Goal: Task Accomplishment & Management: Use online tool/utility

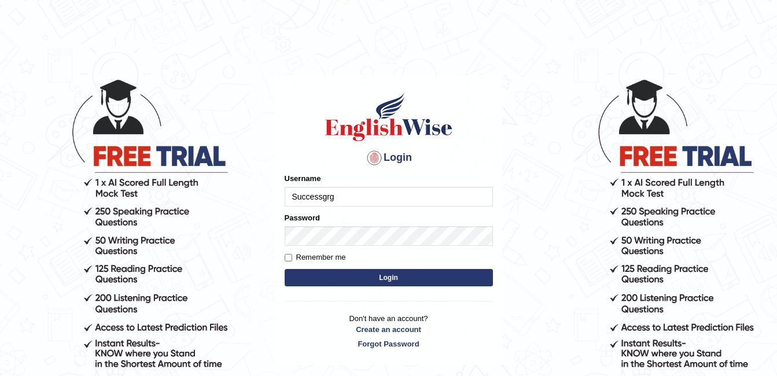
type input "Successgrg"
click at [531, 76] on body "Login Please fix the following errors: Username Successgrg Password Remember me…" at bounding box center [388, 227] width 777 height 376
click at [285, 269] on button "Login" at bounding box center [389, 277] width 208 height 17
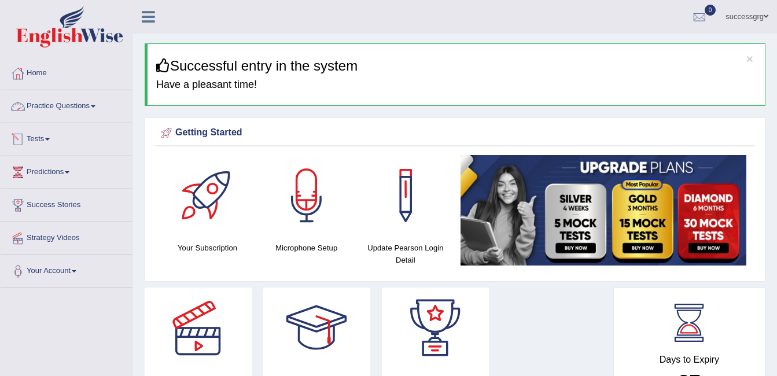
click at [86, 105] on link "Practice Questions" at bounding box center [67, 104] width 132 height 29
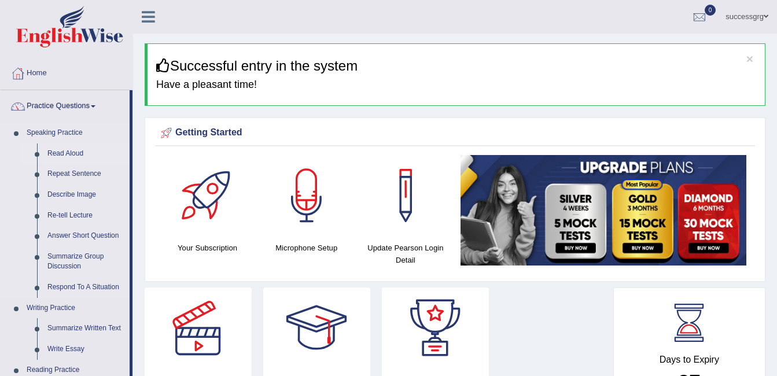
click at [58, 152] on link "Read Aloud" at bounding box center [85, 153] width 87 height 21
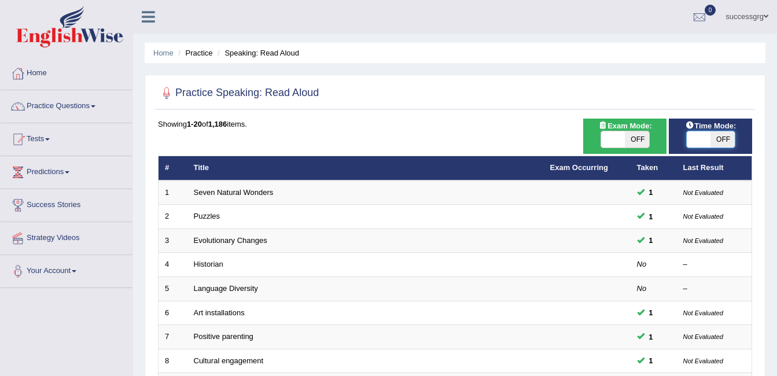
click at [701, 137] on span at bounding box center [699, 139] width 24 height 16
checkbox input "true"
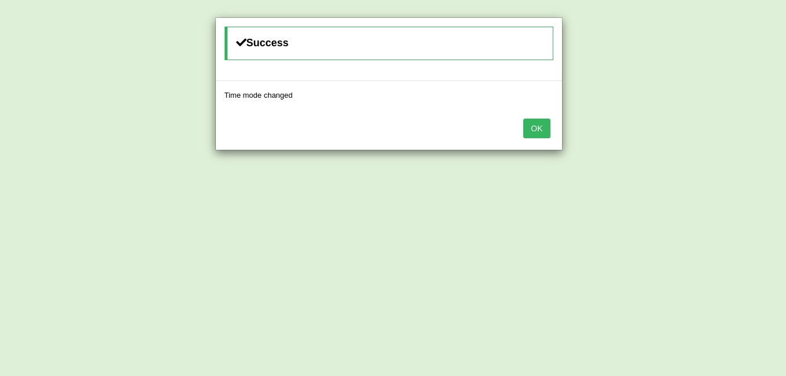
click at [538, 126] on button "OK" at bounding box center [536, 129] width 27 height 20
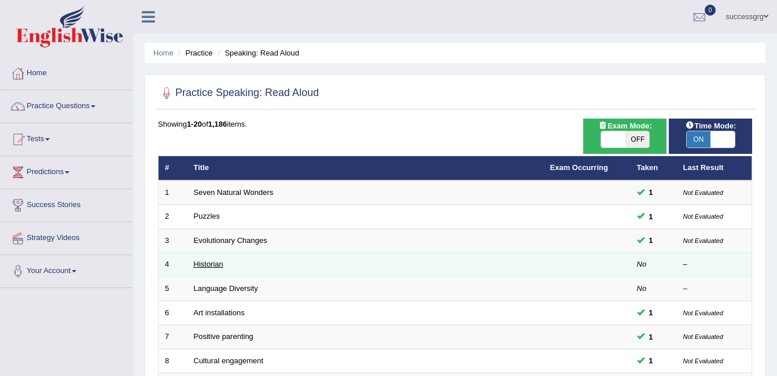
click at [218, 265] on link "Historian" at bounding box center [209, 264] width 30 height 9
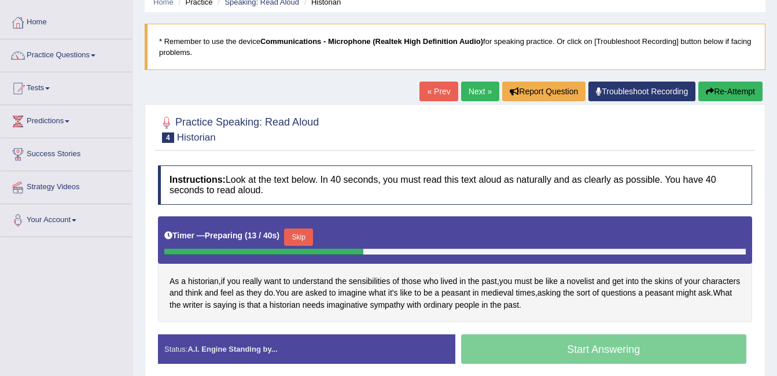
scroll to position [116, 0]
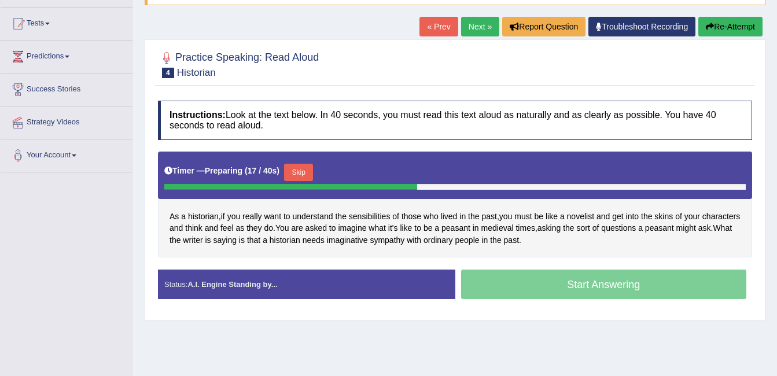
click at [301, 172] on button "Skip" at bounding box center [298, 172] width 29 height 17
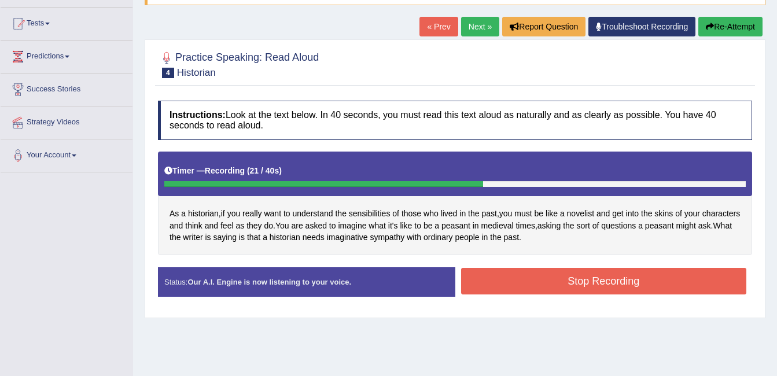
click at [554, 272] on button "Stop Recording" at bounding box center [604, 281] width 286 height 27
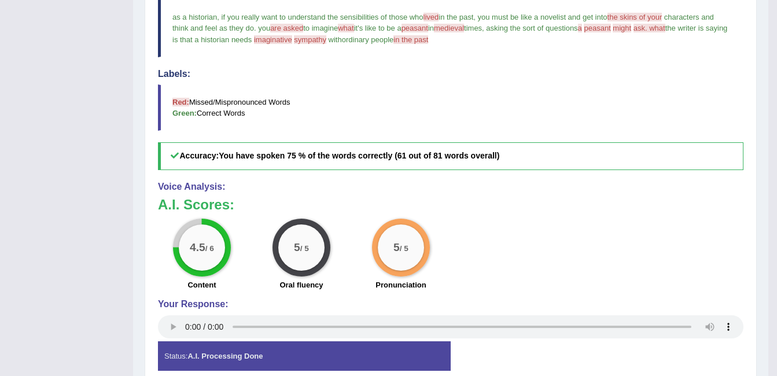
scroll to position [0, 0]
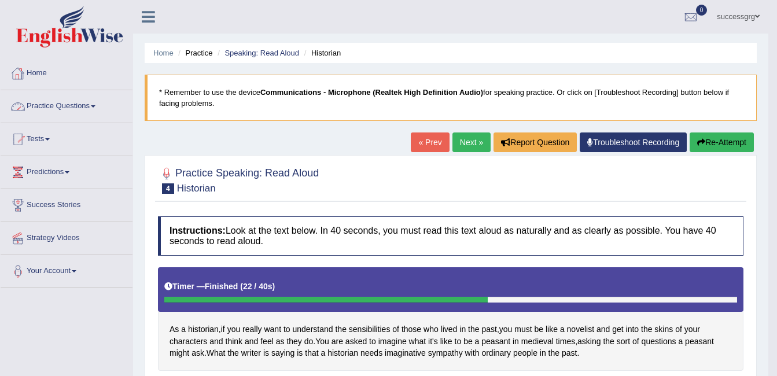
click at [73, 102] on link "Practice Questions" at bounding box center [67, 104] width 132 height 29
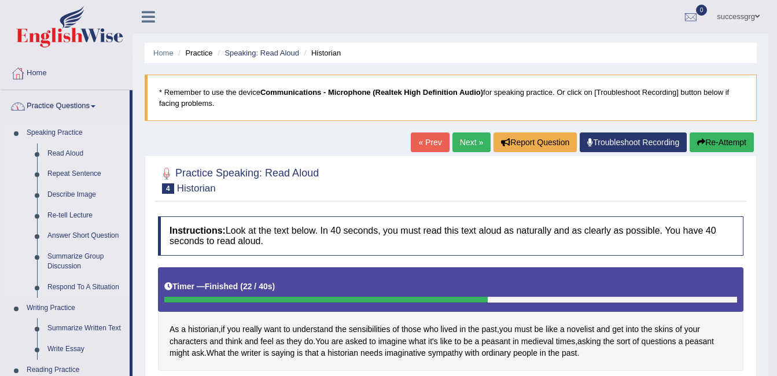
click at [73, 148] on link "Read Aloud" at bounding box center [85, 153] width 87 height 21
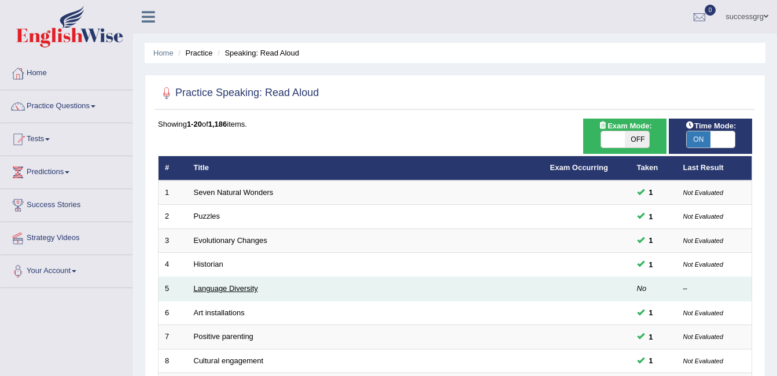
click at [225, 290] on link "Language Diversity" at bounding box center [226, 288] width 64 height 9
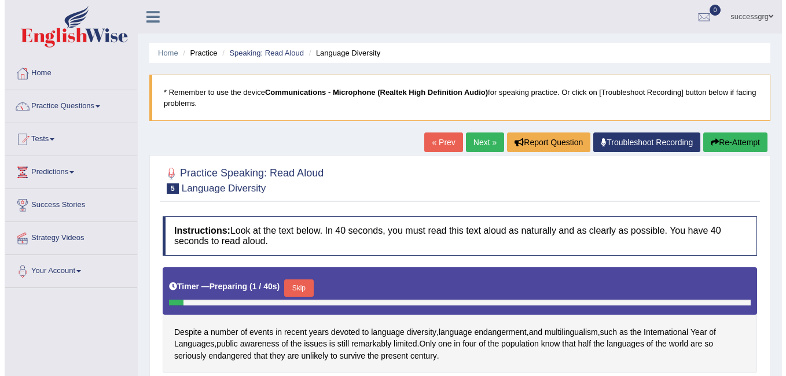
scroll to position [174, 0]
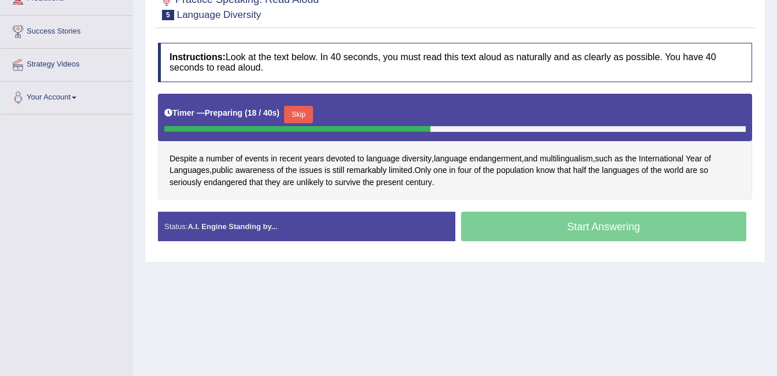
click at [303, 109] on button "Skip" at bounding box center [298, 114] width 29 height 17
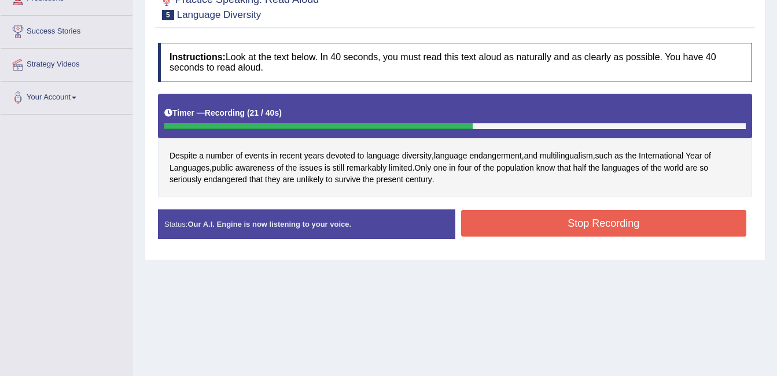
click at [607, 224] on button "Stop Recording" at bounding box center [604, 223] width 286 height 27
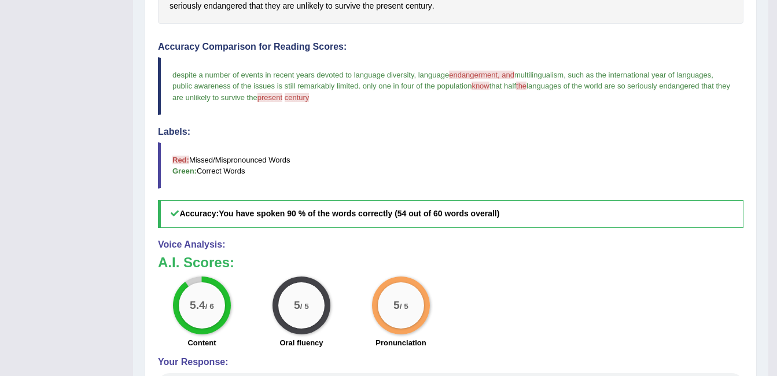
scroll to position [0, 0]
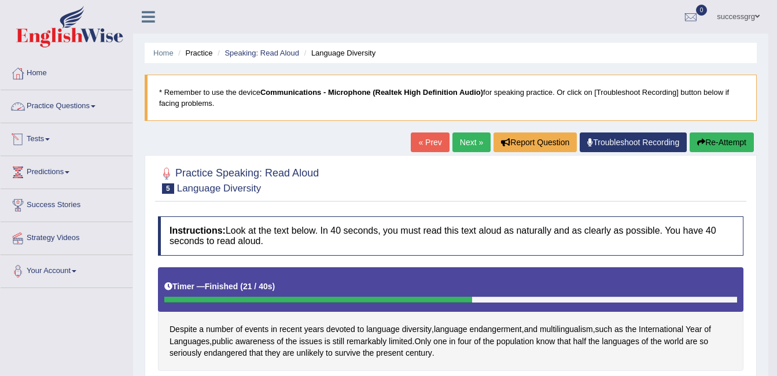
click at [94, 112] on link "Practice Questions" at bounding box center [67, 104] width 132 height 29
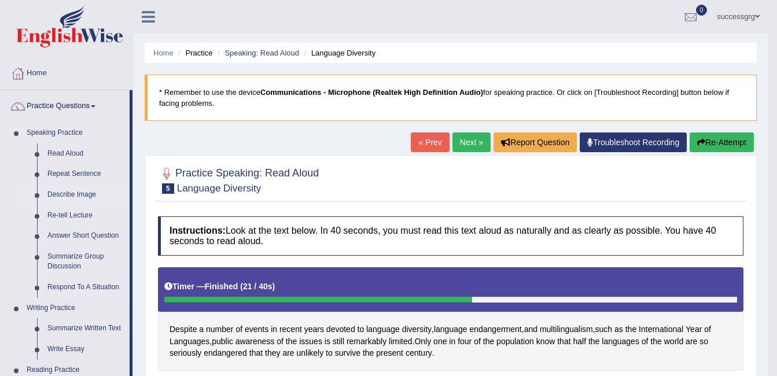
click at [72, 192] on link "Describe Image" at bounding box center [85, 195] width 87 height 21
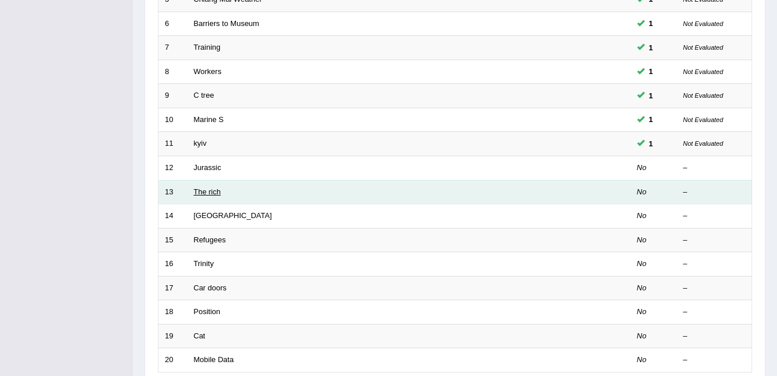
click at [210, 196] on link "The rich" at bounding box center [207, 191] width 27 height 9
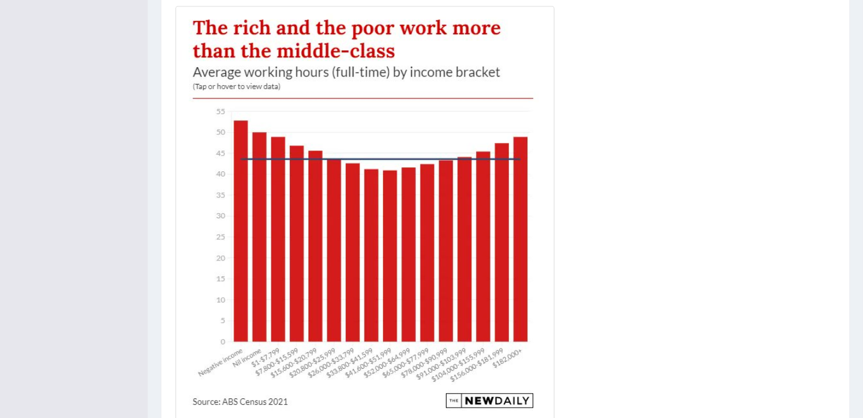
scroll to position [301, 0]
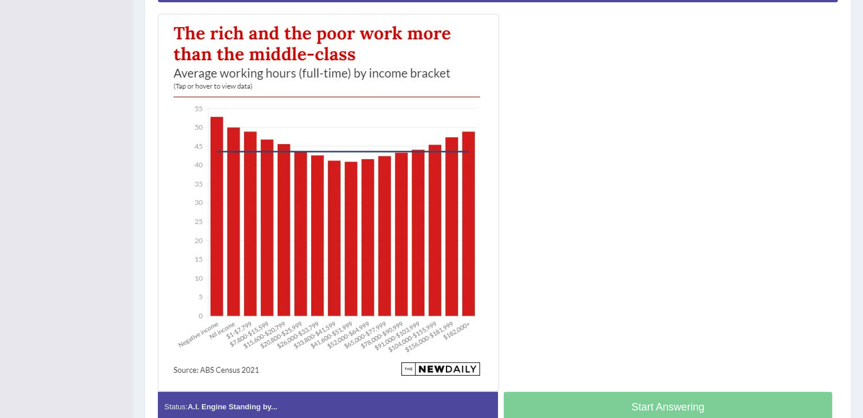
drag, startPoint x: 717, startPoint y: 18, endPoint x: 551, endPoint y: 112, distance: 190.2
click at [551, 112] on div at bounding box center [498, 173] width 680 height 436
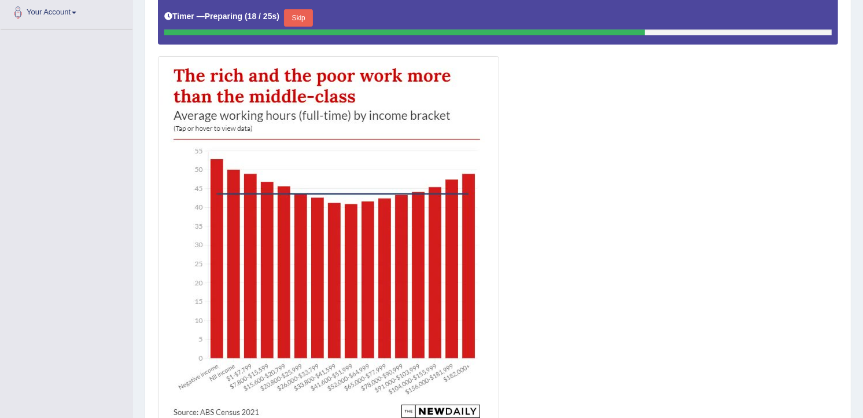
scroll to position [236, 0]
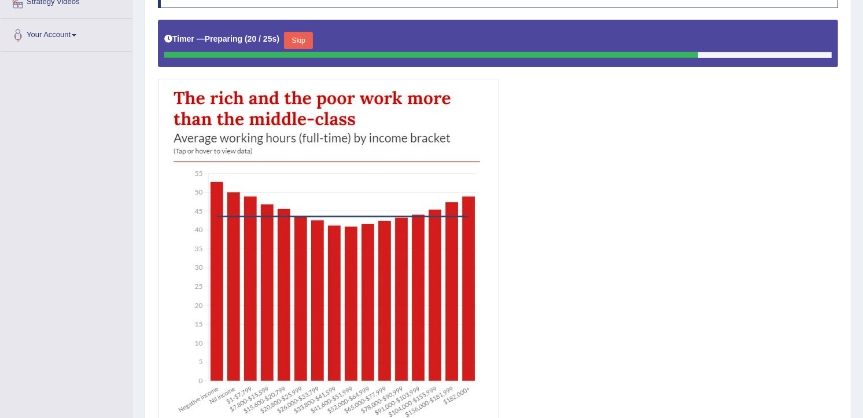
click at [291, 34] on button "Skip" at bounding box center [298, 40] width 29 height 17
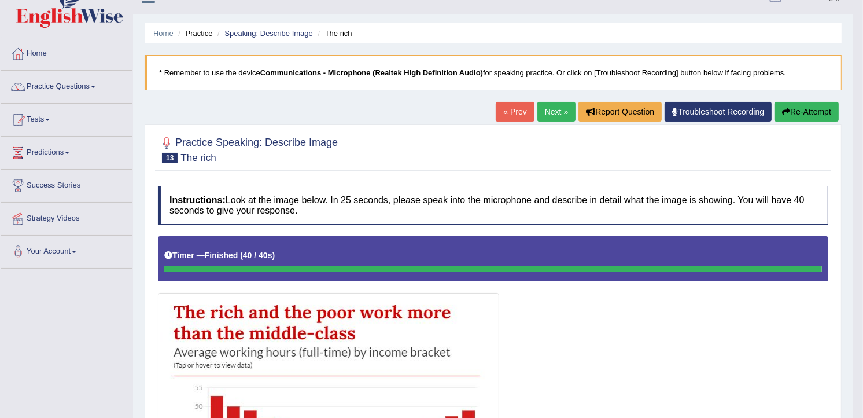
scroll to position [19, 0]
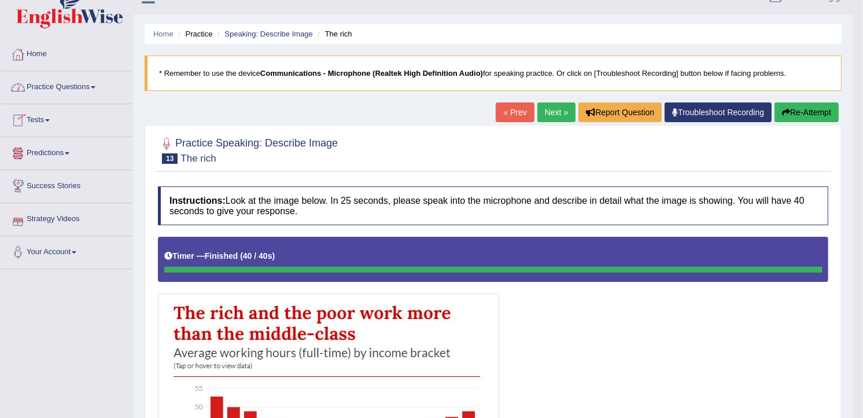
click at [65, 84] on link "Practice Questions" at bounding box center [67, 85] width 132 height 29
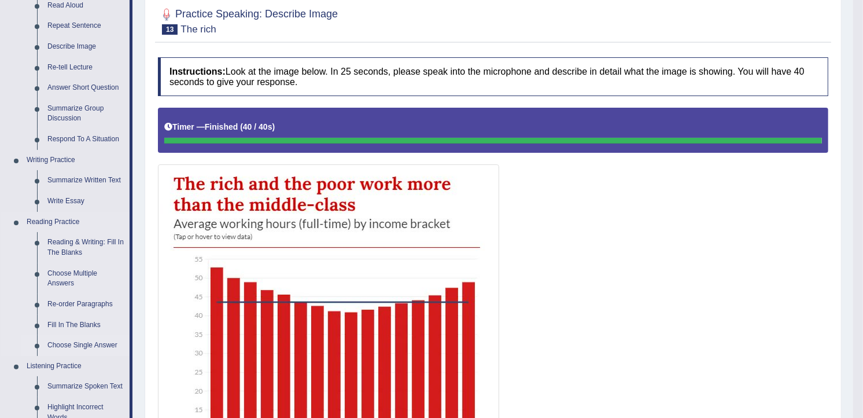
scroll to position [64, 0]
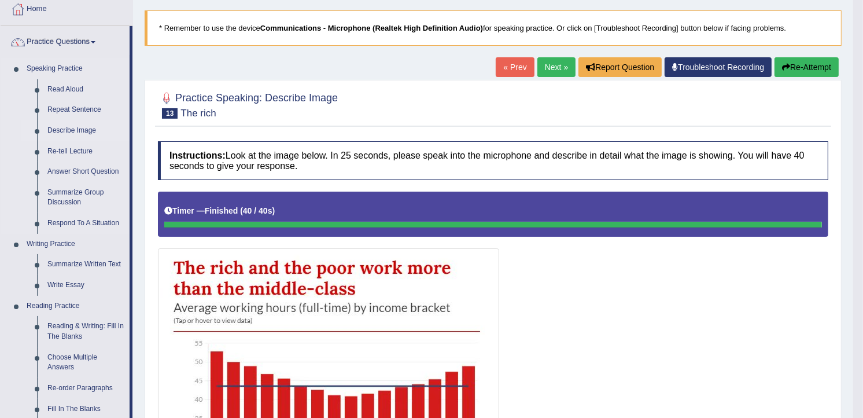
click at [58, 128] on link "Describe Image" at bounding box center [85, 130] width 87 height 21
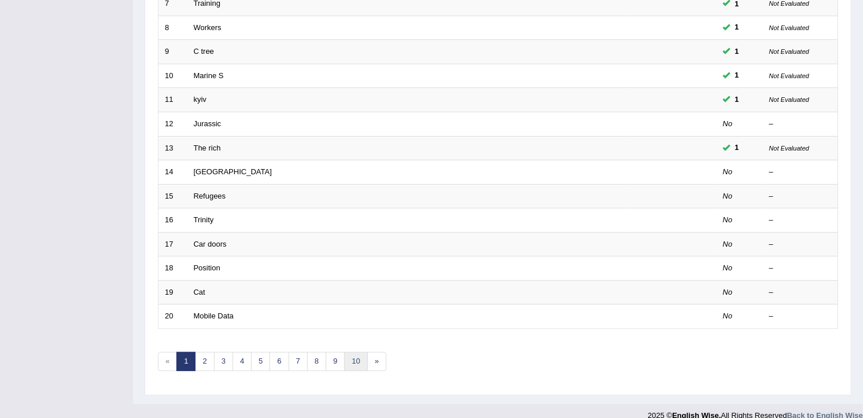
click at [348, 352] on link "10" at bounding box center [355, 361] width 23 height 19
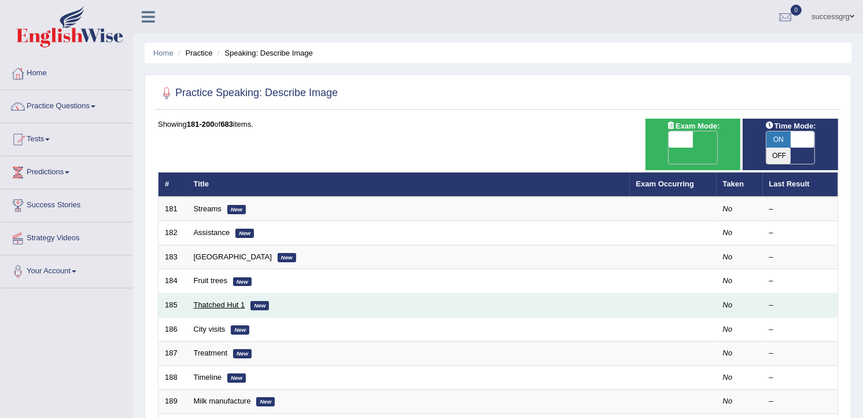
click at [218, 300] on link "Thatched Hut 1" at bounding box center [219, 304] width 51 height 9
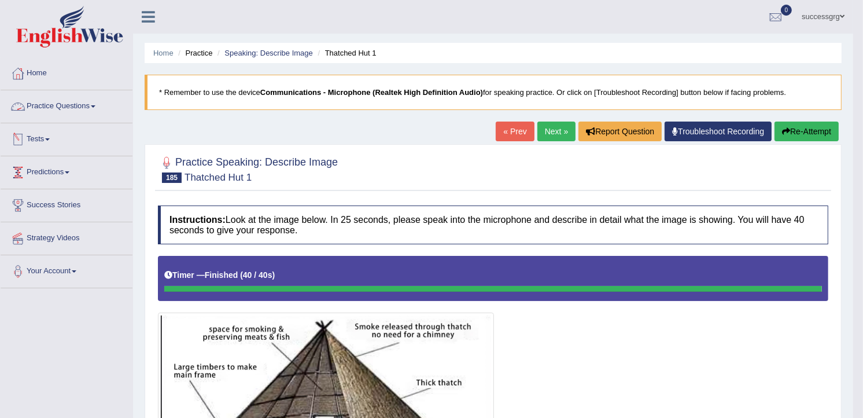
click at [91, 111] on link "Practice Questions" at bounding box center [67, 104] width 132 height 29
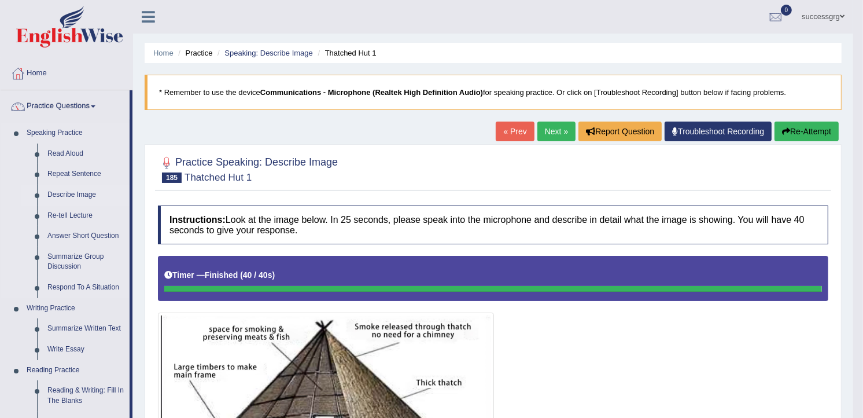
click at [71, 195] on link "Describe Image" at bounding box center [85, 195] width 87 height 21
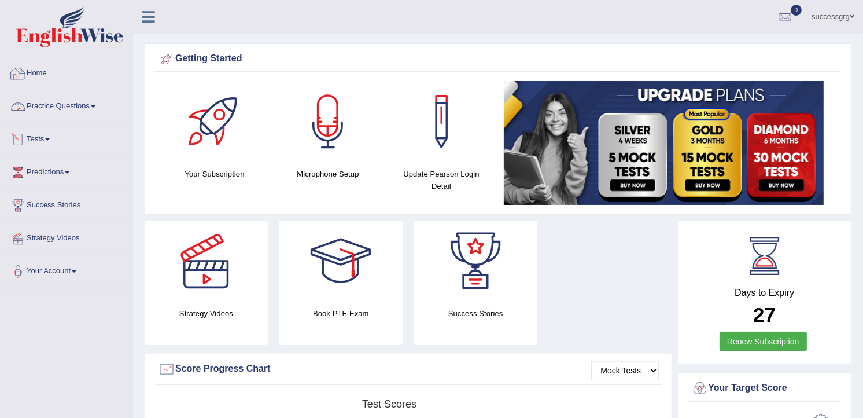
click at [57, 106] on link "Practice Questions" at bounding box center [67, 104] width 132 height 29
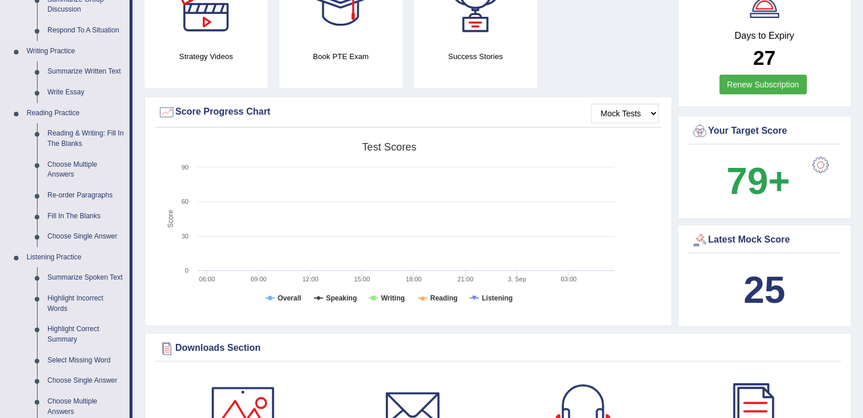
scroll to position [128, 0]
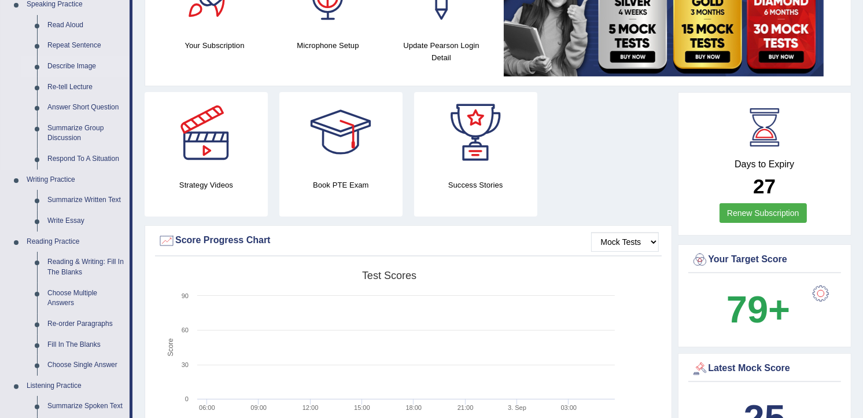
click at [72, 67] on link "Describe Image" at bounding box center [85, 66] width 87 height 21
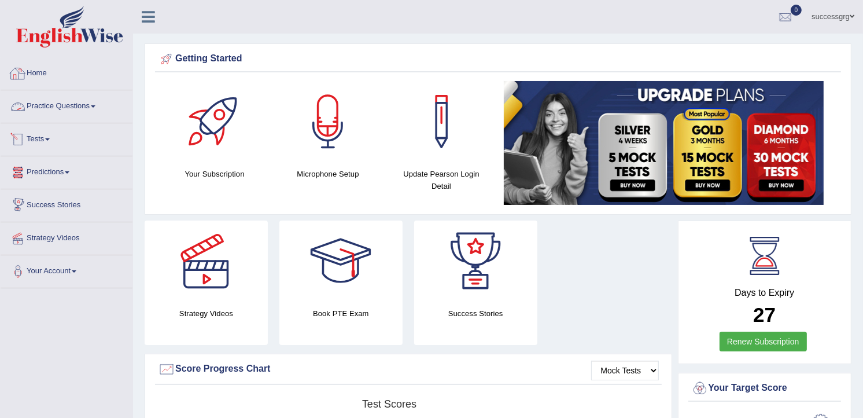
click at [72, 106] on link "Practice Questions" at bounding box center [67, 104] width 132 height 29
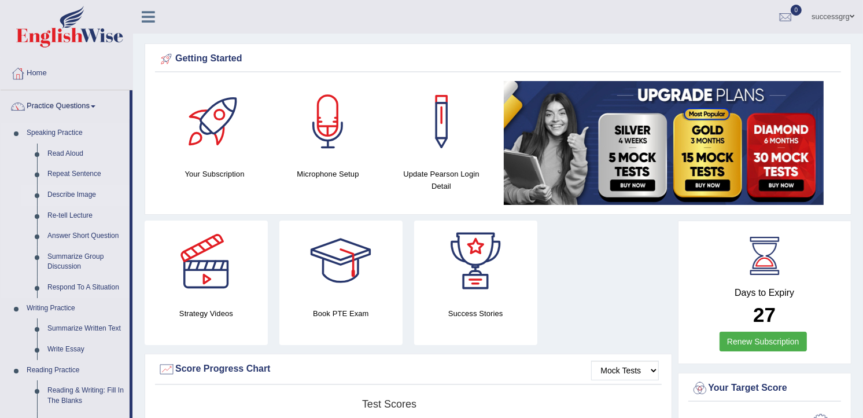
click at [83, 193] on link "Describe Image" at bounding box center [85, 195] width 87 height 21
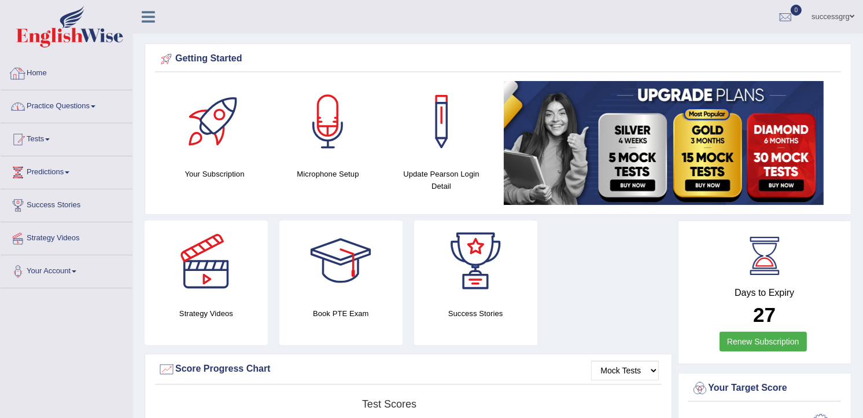
click at [62, 108] on link "Practice Questions" at bounding box center [67, 104] width 132 height 29
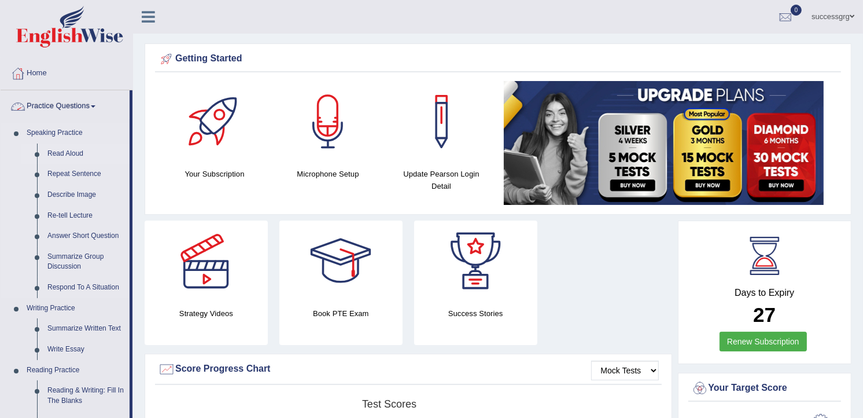
click at [72, 151] on link "Read Aloud" at bounding box center [85, 153] width 87 height 21
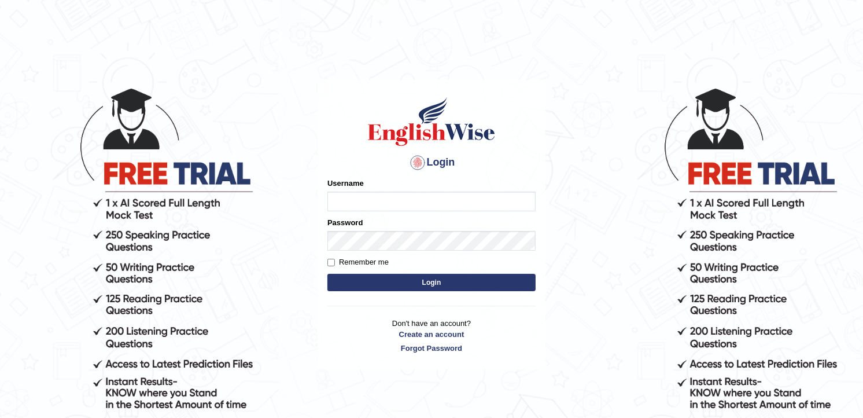
drag, startPoint x: 0, startPoint y: 0, endPoint x: 420, endPoint y: 197, distance: 464.1
click at [420, 197] on input "Username" at bounding box center [431, 202] width 208 height 20
type input "Successgrg"
click at [522, 137] on h1 at bounding box center [431, 121] width 208 height 52
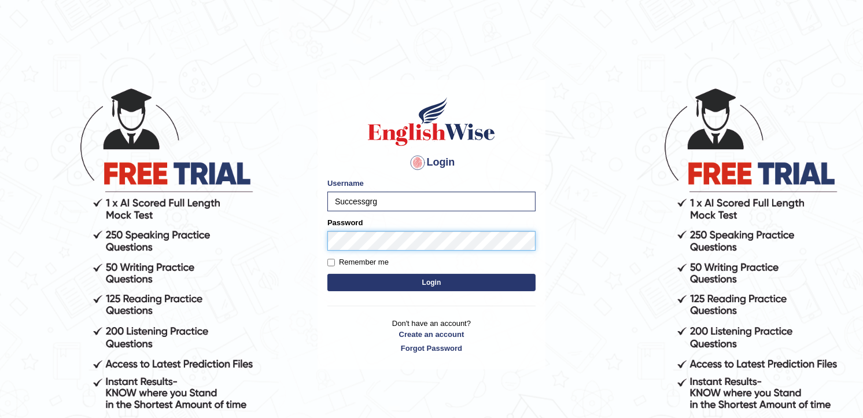
click at [327, 274] on button "Login" at bounding box center [431, 282] width 208 height 17
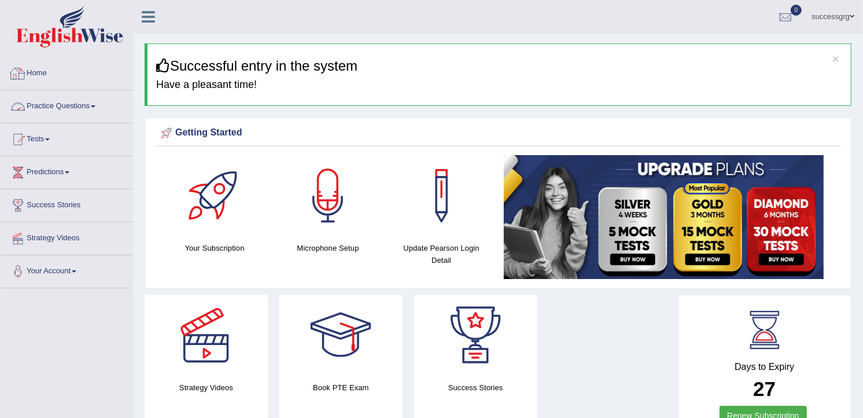
click at [70, 101] on link "Practice Questions" at bounding box center [67, 104] width 132 height 29
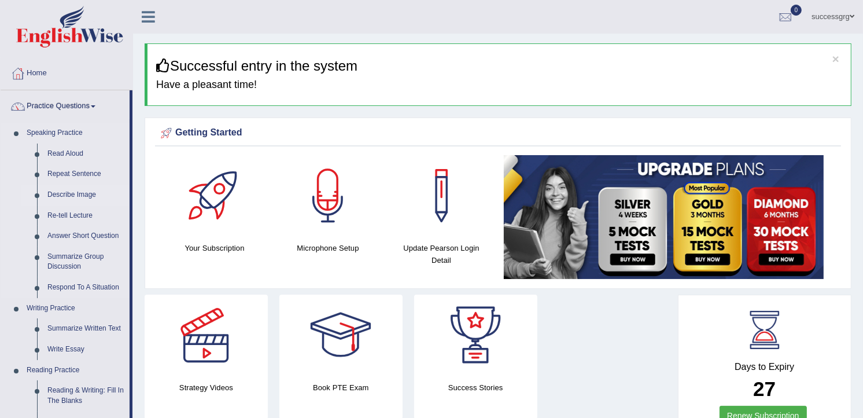
click at [73, 193] on link "Describe Image" at bounding box center [85, 195] width 87 height 21
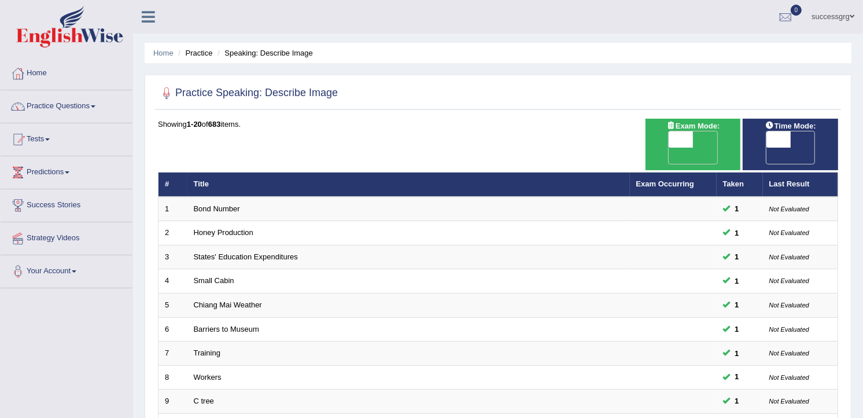
click at [772, 137] on span at bounding box center [779, 139] width 24 height 16
checkbox input "true"
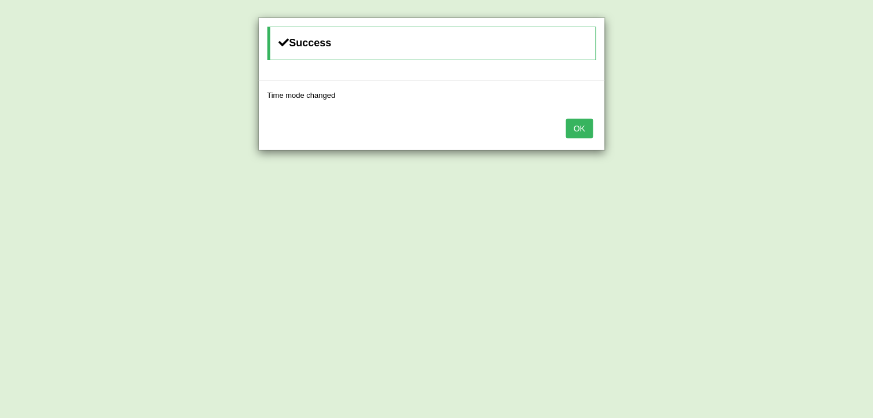
click at [587, 130] on button "OK" at bounding box center [579, 129] width 27 height 20
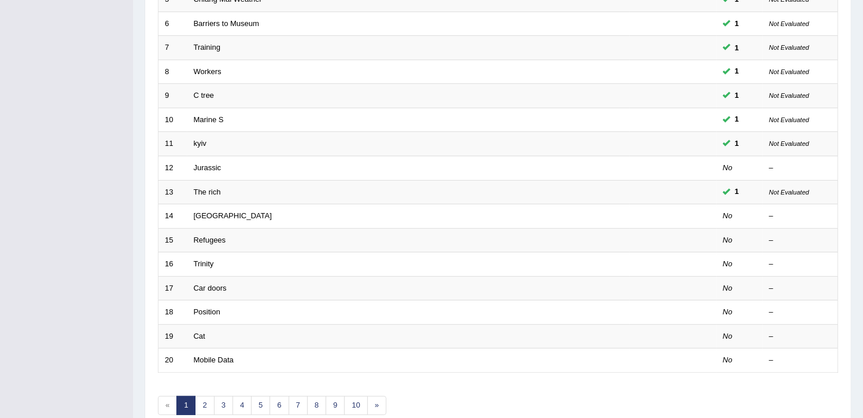
scroll to position [349, 0]
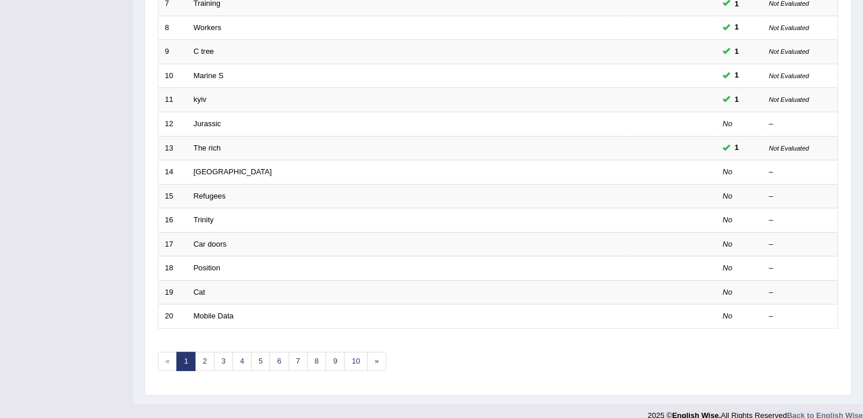
click at [349, 355] on div "Showing 1-20 of 683 items. # Title Exam Occurring Taken Last Result 1 Bond Numb…" at bounding box center [498, 77] width 680 height 616
click at [350, 355] on div "Showing 1-20 of 683 items. # Title Exam Occurring Taken Last Result 1 Bond Numb…" at bounding box center [498, 77] width 680 height 616
click at [354, 352] on link "10" at bounding box center [355, 361] width 23 height 19
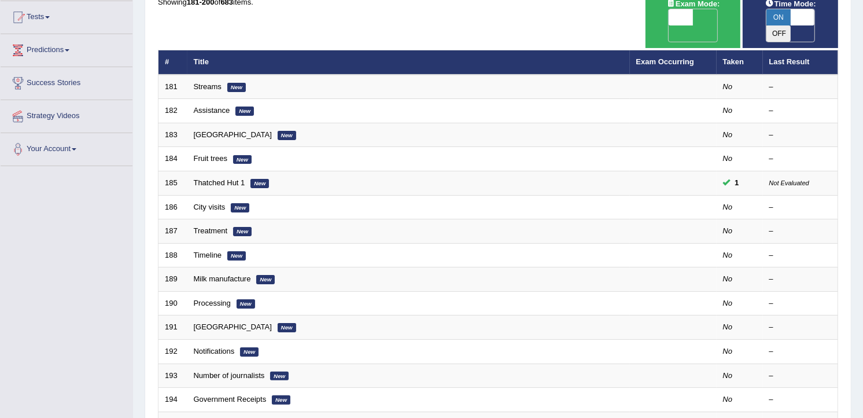
scroll to position [321, 0]
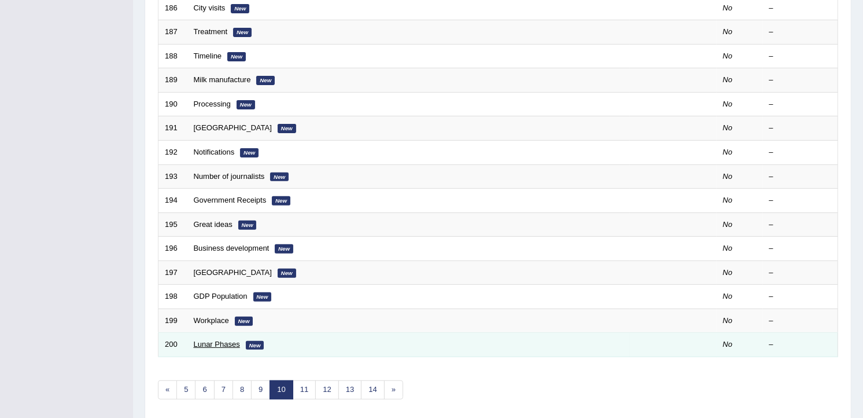
click at [209, 340] on link "Lunar Phases" at bounding box center [217, 344] width 46 height 9
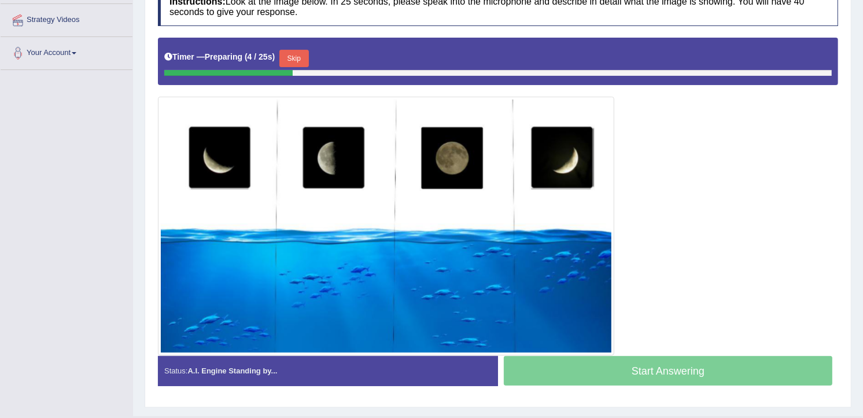
scroll to position [241, 0]
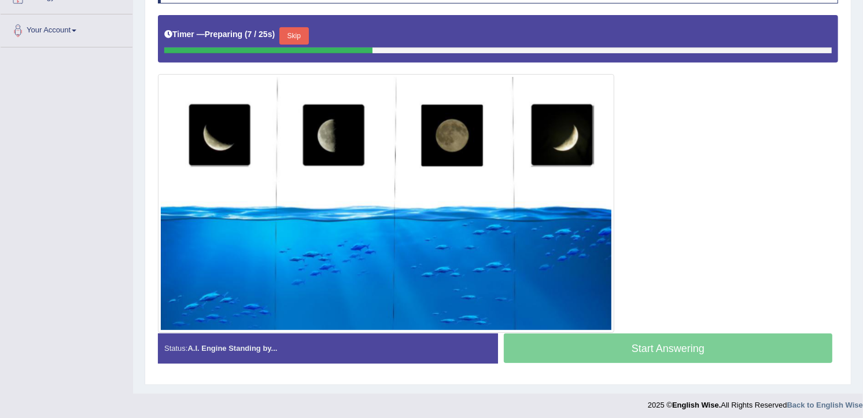
click at [286, 39] on button "Skip" at bounding box center [293, 35] width 29 height 17
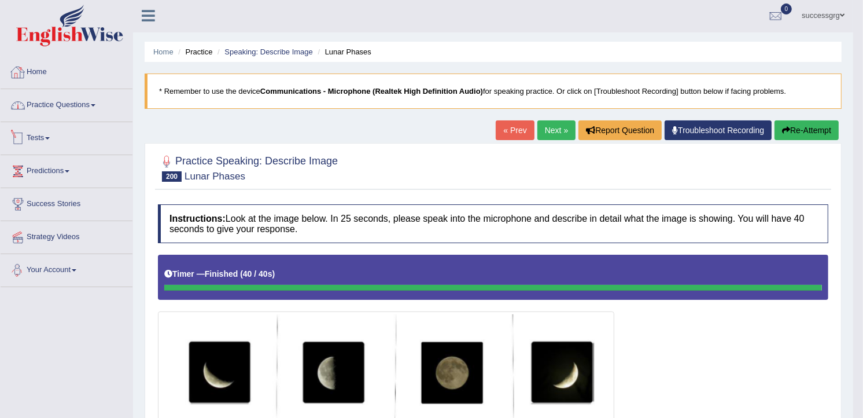
scroll to position [0, 0]
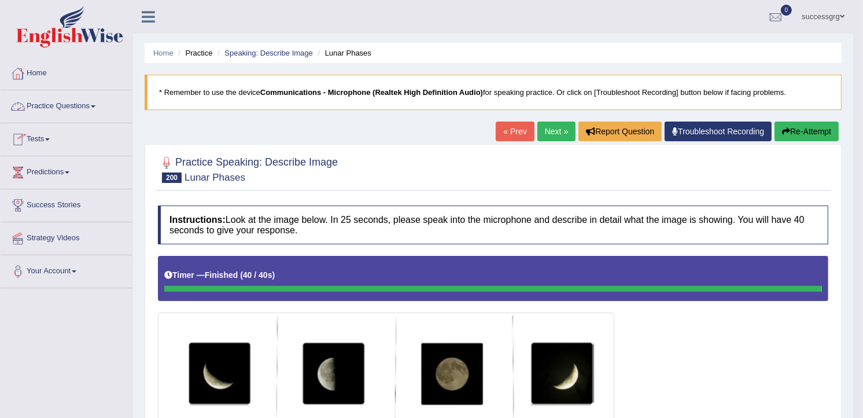
click at [84, 118] on link "Practice Questions" at bounding box center [67, 104] width 132 height 29
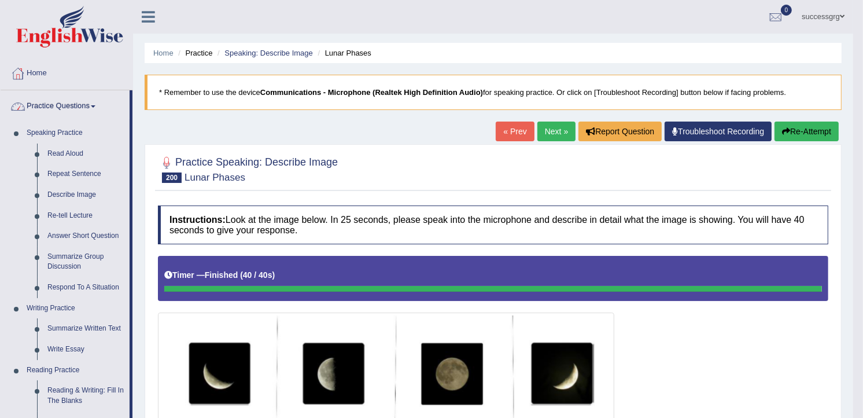
click at [152, 14] on icon at bounding box center [148, 16] width 13 height 15
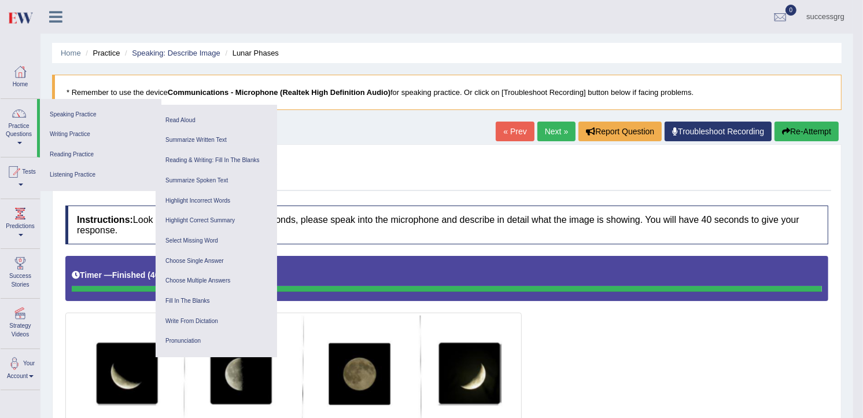
click at [48, 19] on link at bounding box center [56, 15] width 31 height 17
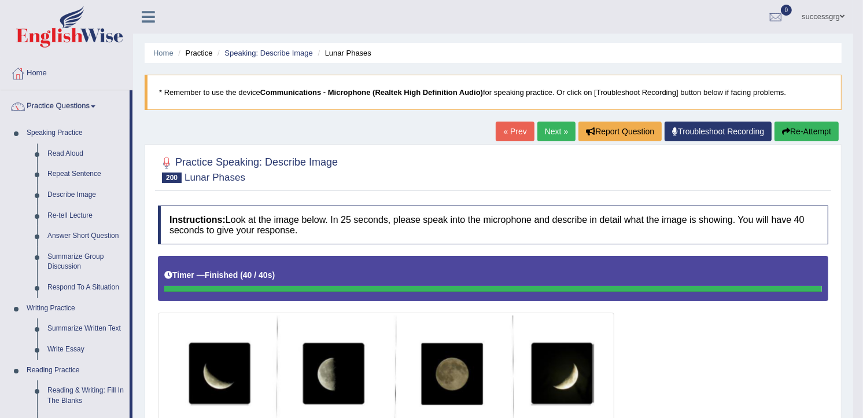
click at [48, 19] on img at bounding box center [69, 27] width 107 height 42
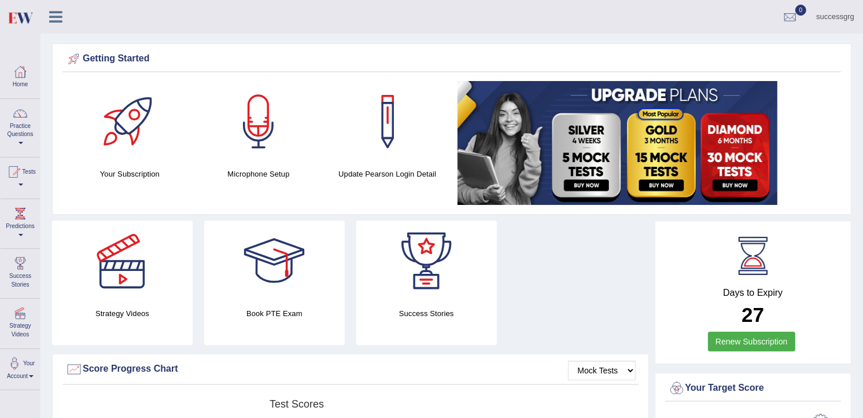
click at [56, 16] on icon at bounding box center [55, 16] width 13 height 15
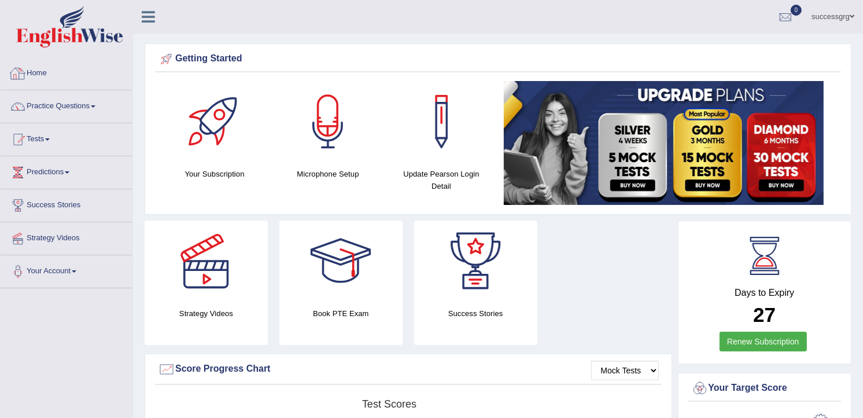
click at [76, 87] on li "Home" at bounding box center [67, 73] width 132 height 33
click at [78, 107] on link "Practice Questions" at bounding box center [67, 104] width 132 height 29
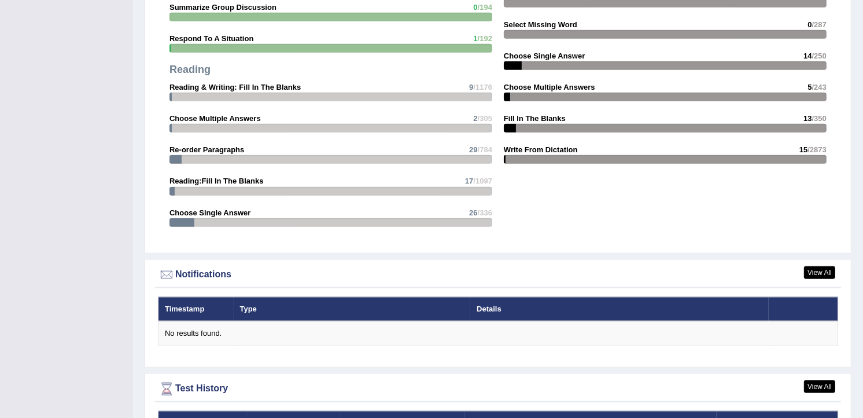
scroll to position [1363, 0]
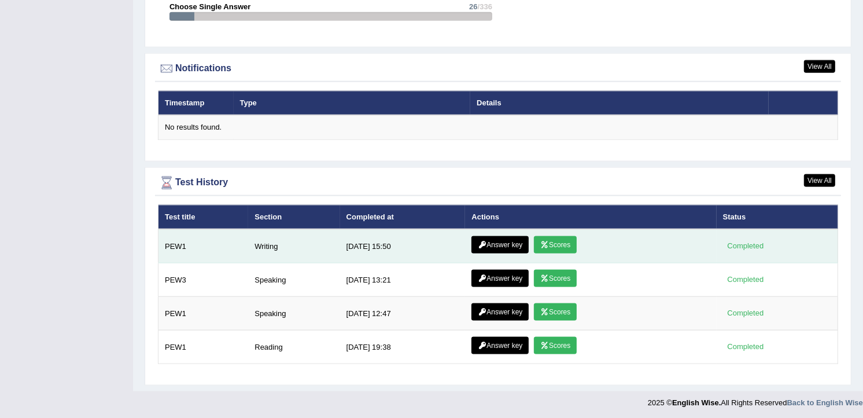
click at [554, 244] on link "Scores" at bounding box center [555, 244] width 43 height 17
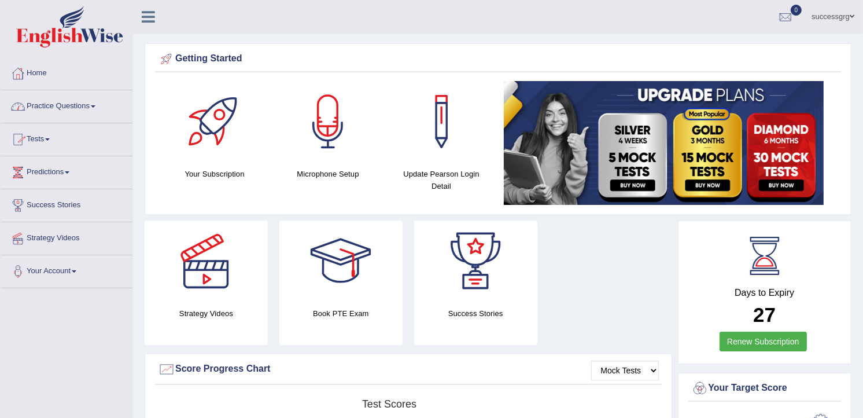
click at [86, 108] on link "Practice Questions" at bounding box center [67, 104] width 132 height 29
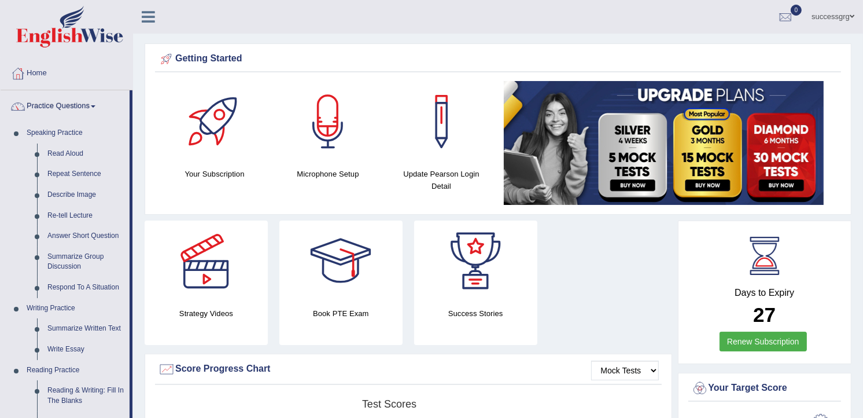
click at [142, 15] on icon at bounding box center [148, 16] width 13 height 15
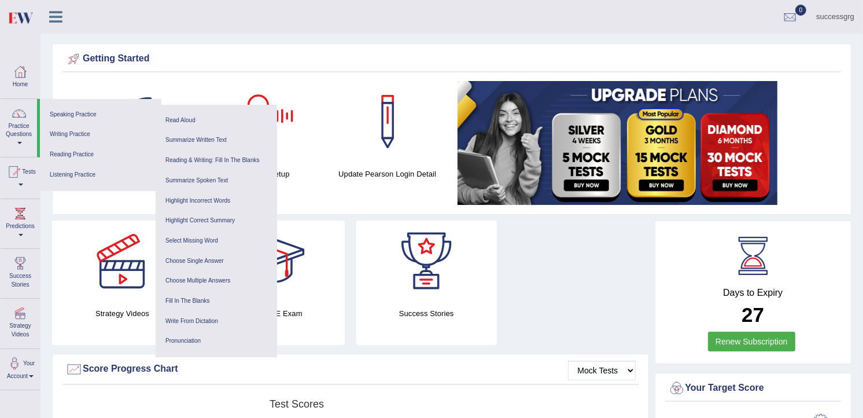
click at [296, 48] on div "Getting Started Your Subscription Microphone Setup Update Pearson Login Detail ×" at bounding box center [452, 128] width 800 height 171
click at [477, 12] on ul "successgrg Toggle navigation Username: Successgrg Access Type: Online Subscript…" at bounding box center [576, 16] width 576 height 33
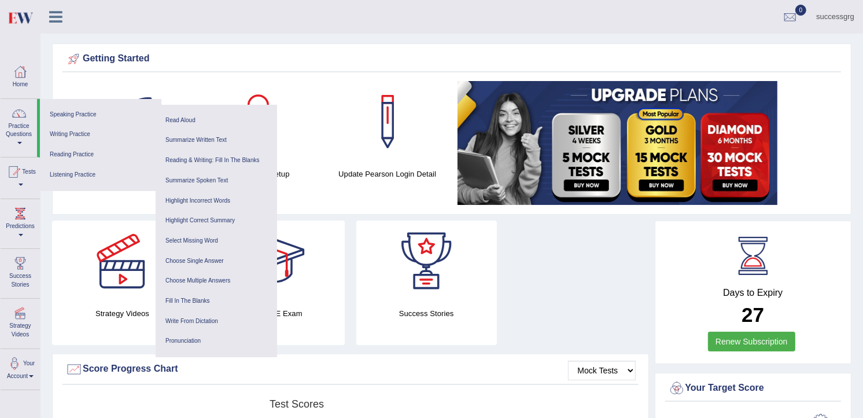
click at [477, 12] on ul "successgrg Toggle navigation Username: Successgrg Access Type: Online Subscript…" at bounding box center [576, 16] width 576 height 33
click at [22, 172] on div at bounding box center [13, 171] width 17 height 17
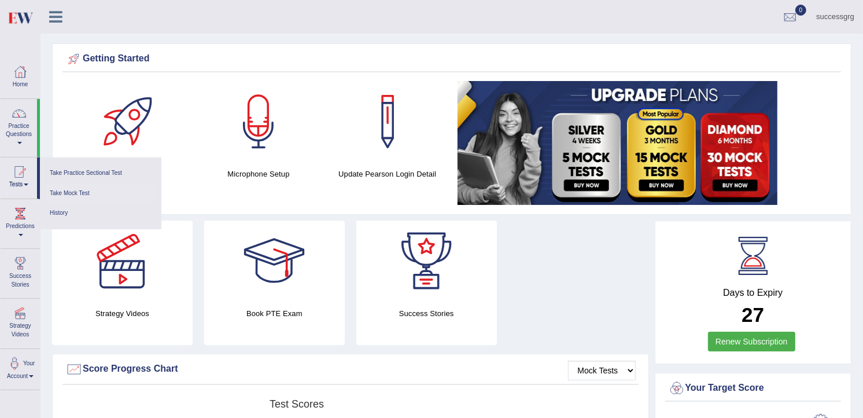
click at [60, 193] on link "Take Mock Test" at bounding box center [101, 193] width 110 height 20
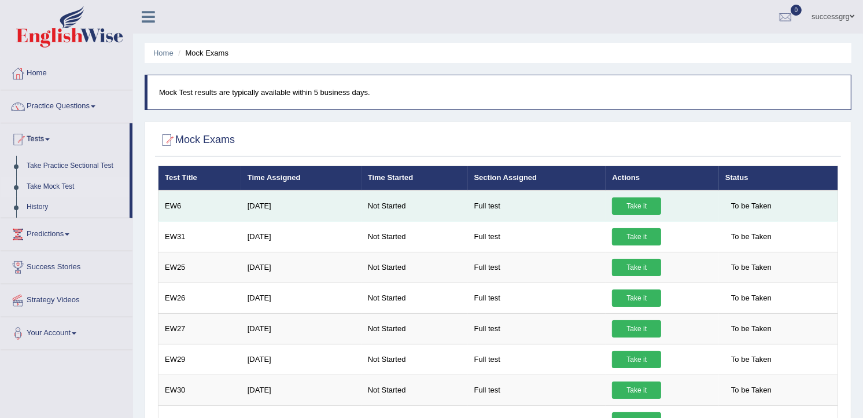
click at [623, 198] on link "Take it" at bounding box center [636, 205] width 49 height 17
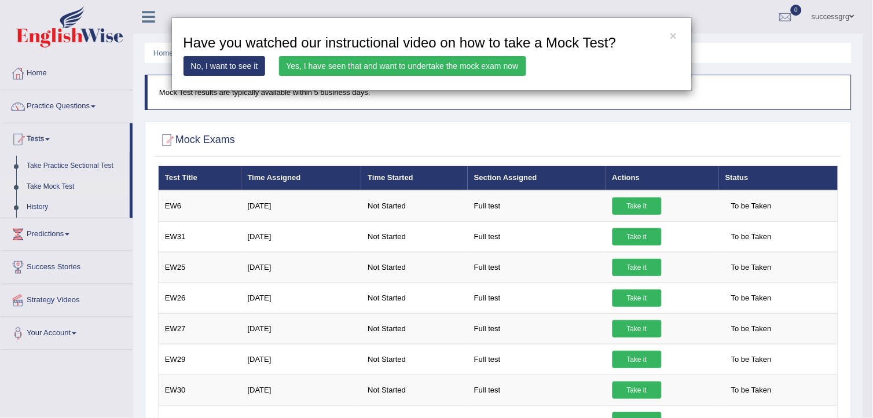
drag, startPoint x: 545, startPoint y: 186, endPoint x: 504, endPoint y: 145, distance: 58.1
click at [542, 186] on div "× Have you watched our instructional video on how to take a Mock Test? No, I wa…" at bounding box center [436, 209] width 873 height 418
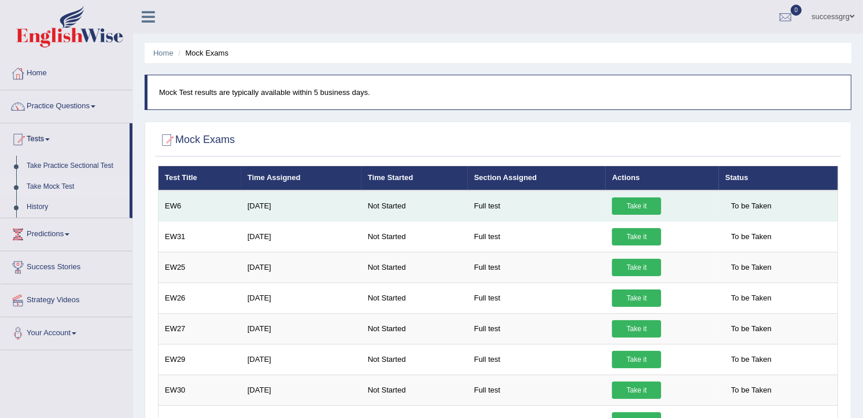
click at [627, 199] on link "Take it" at bounding box center [636, 205] width 49 height 17
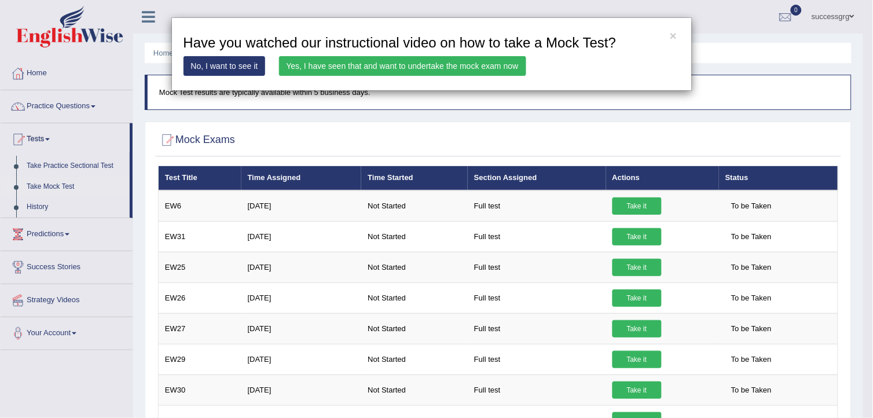
click at [488, 65] on link "Yes, I have seen that and want to undertake the mock exam now" at bounding box center [402, 66] width 247 height 20
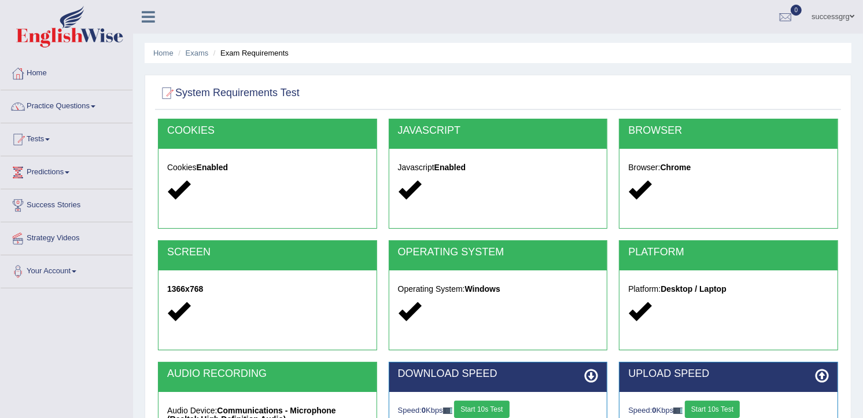
scroll to position [189, 0]
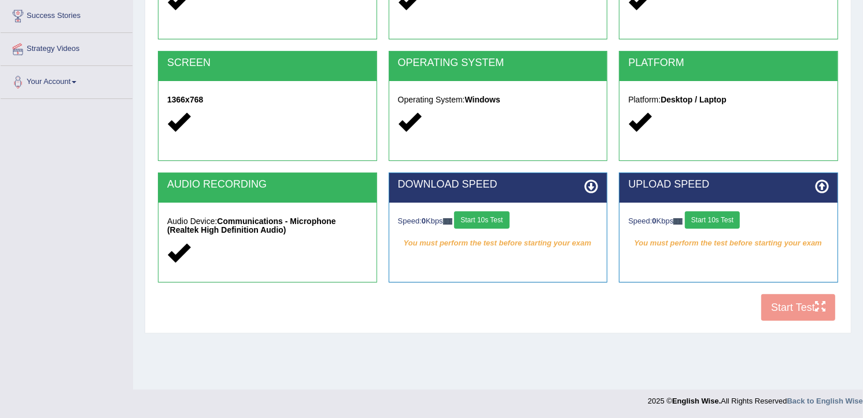
click at [495, 221] on button "Start 10s Test" at bounding box center [481, 219] width 55 height 17
click at [719, 214] on button "Start 10s Test" at bounding box center [712, 219] width 55 height 17
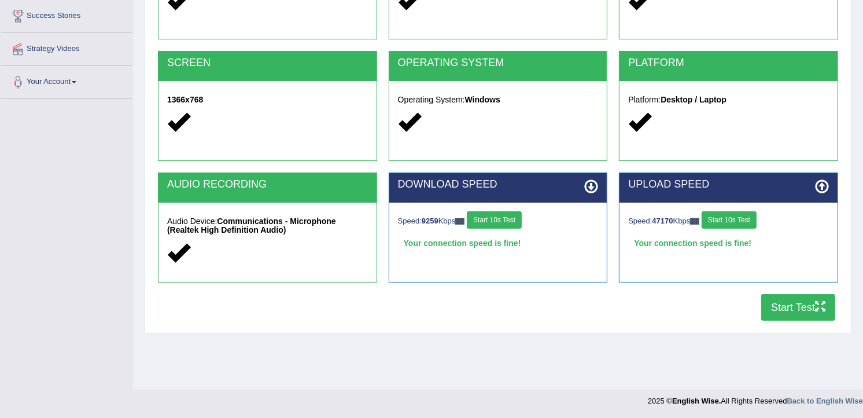
click at [789, 309] on button "Start Test" at bounding box center [798, 307] width 74 height 27
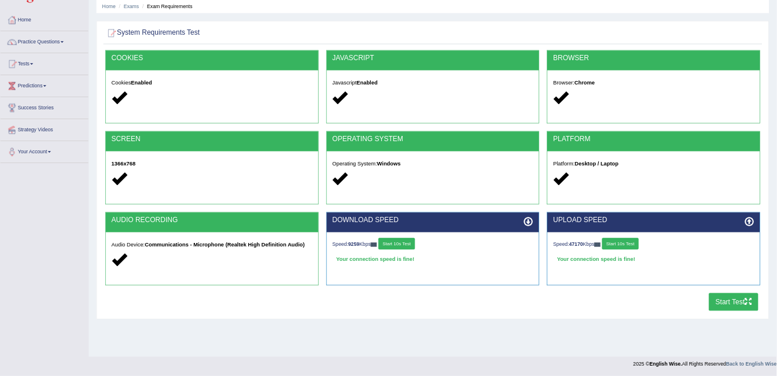
scroll to position [0, 0]
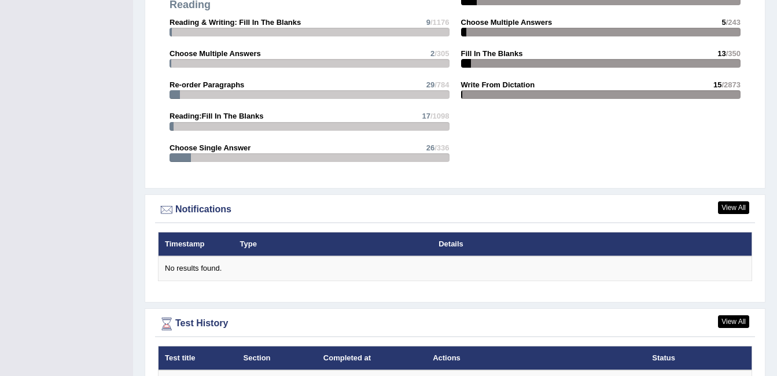
scroll to position [1425, 0]
